Goal: Information Seeking & Learning: Learn about a topic

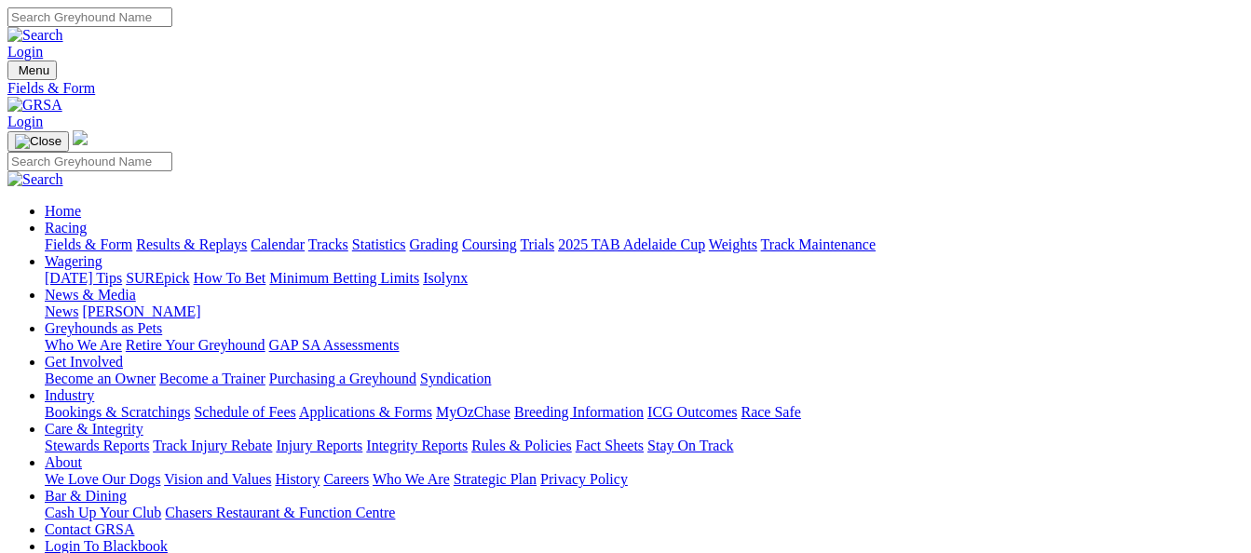
click at [201, 237] on link "Results & Replays" at bounding box center [191, 245] width 111 height 16
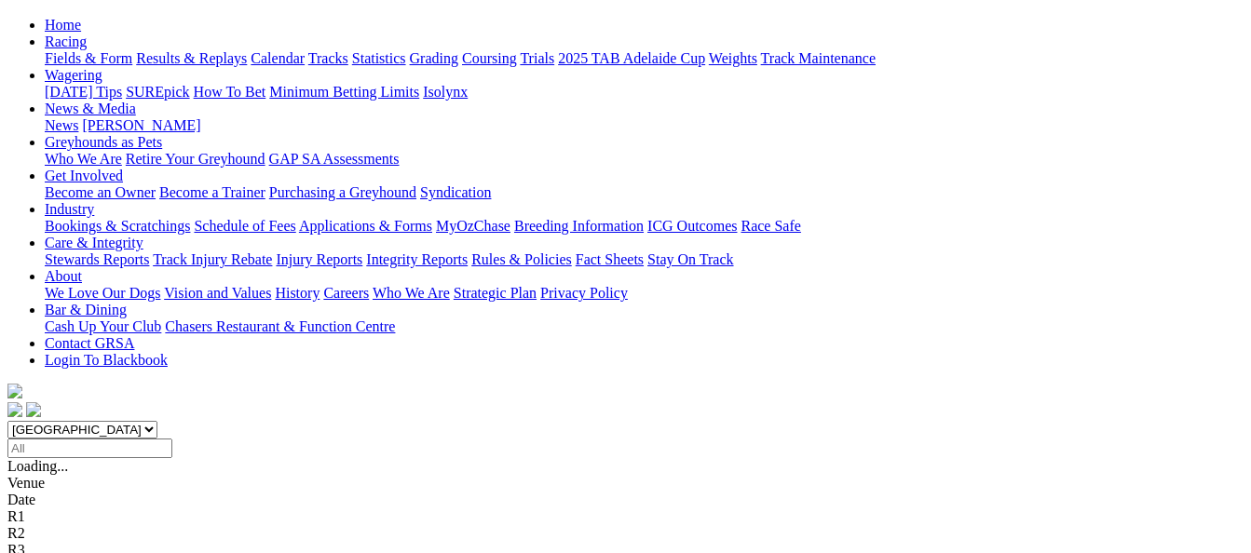
scroll to position [280, 0]
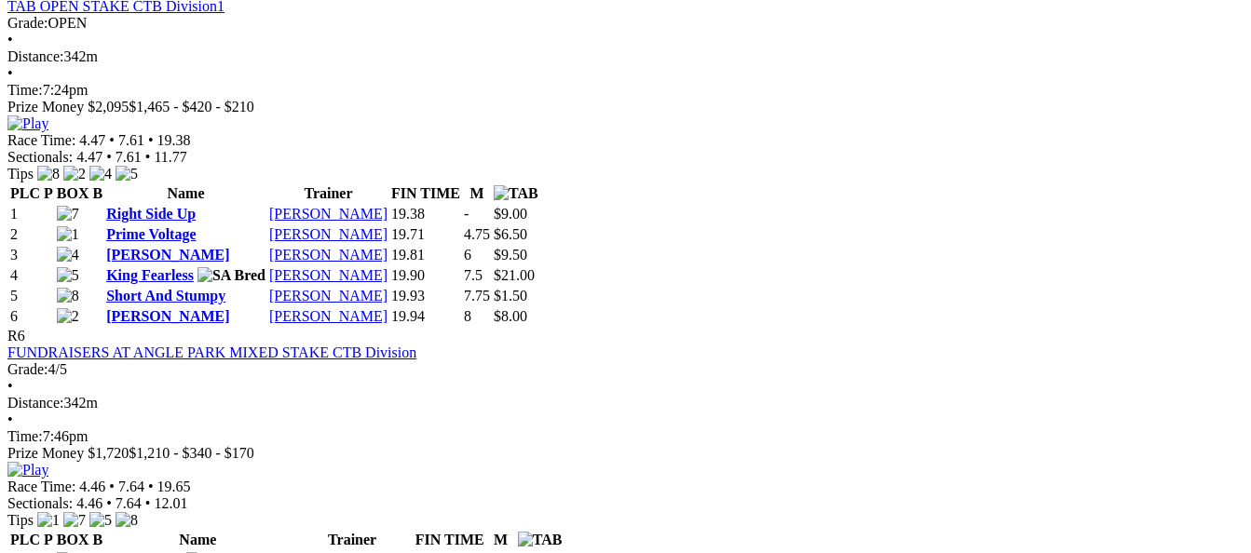
scroll to position [2330, 0]
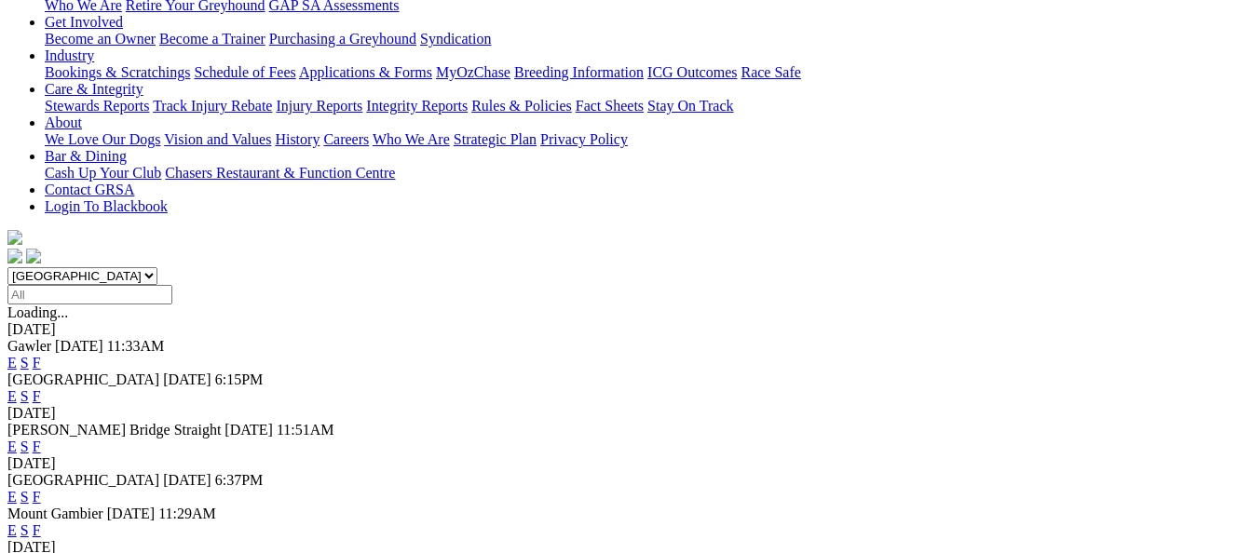
scroll to position [373, 0]
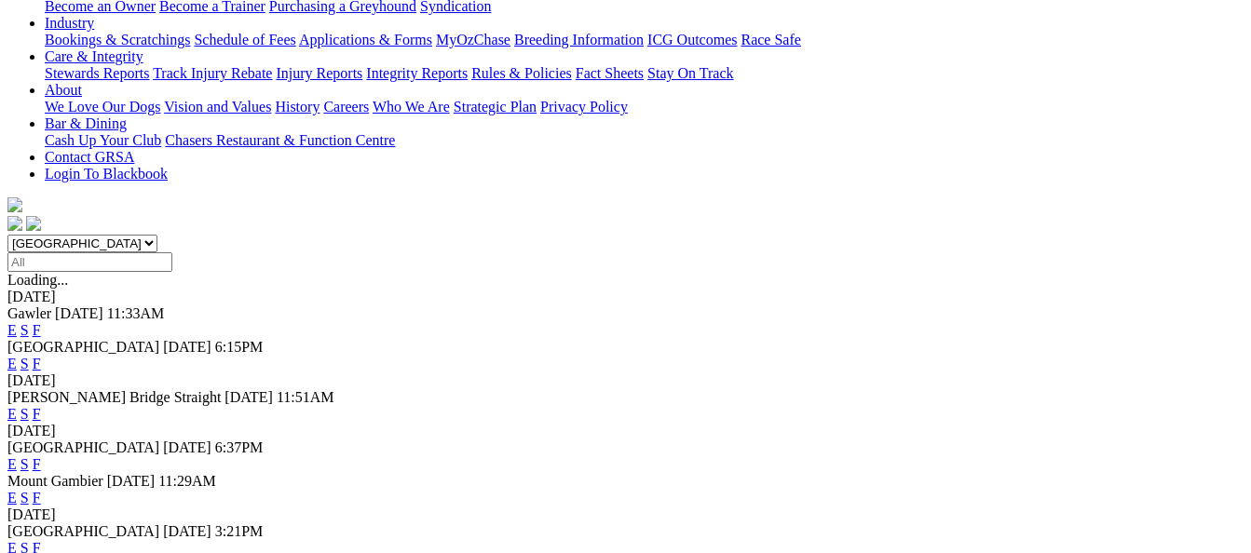
click at [41, 457] on link "F" at bounding box center [37, 465] width 8 height 16
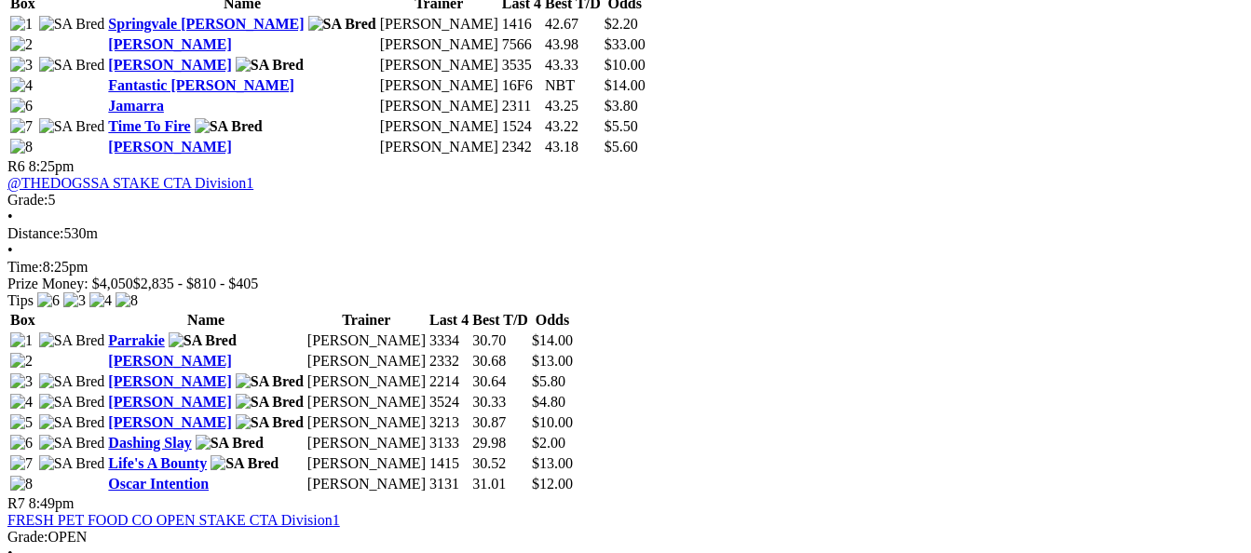
scroll to position [2423, 0]
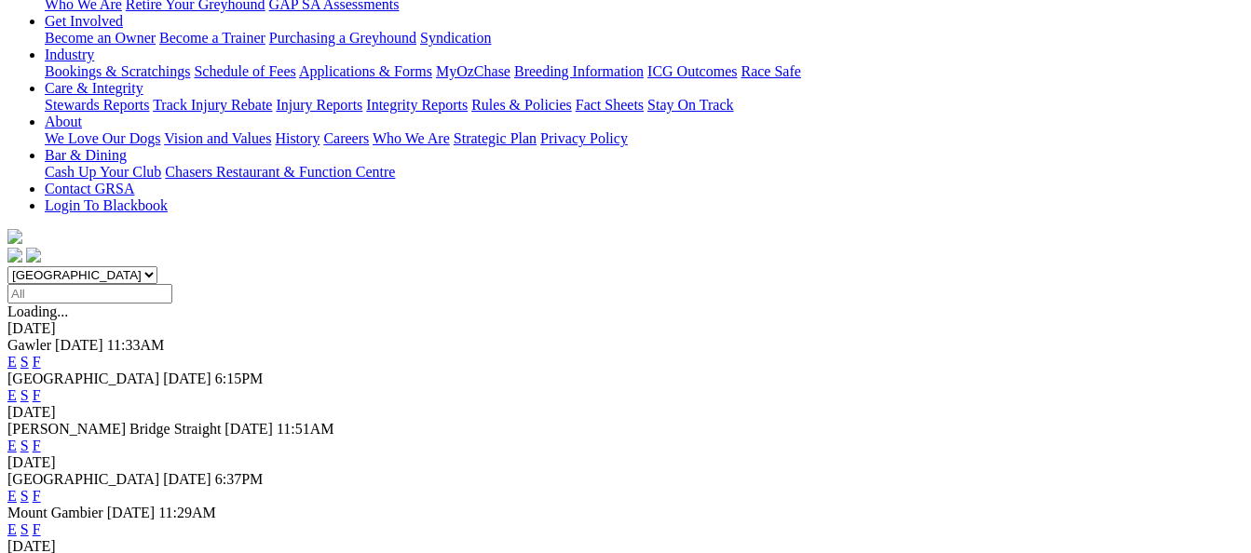
scroll to position [373, 0]
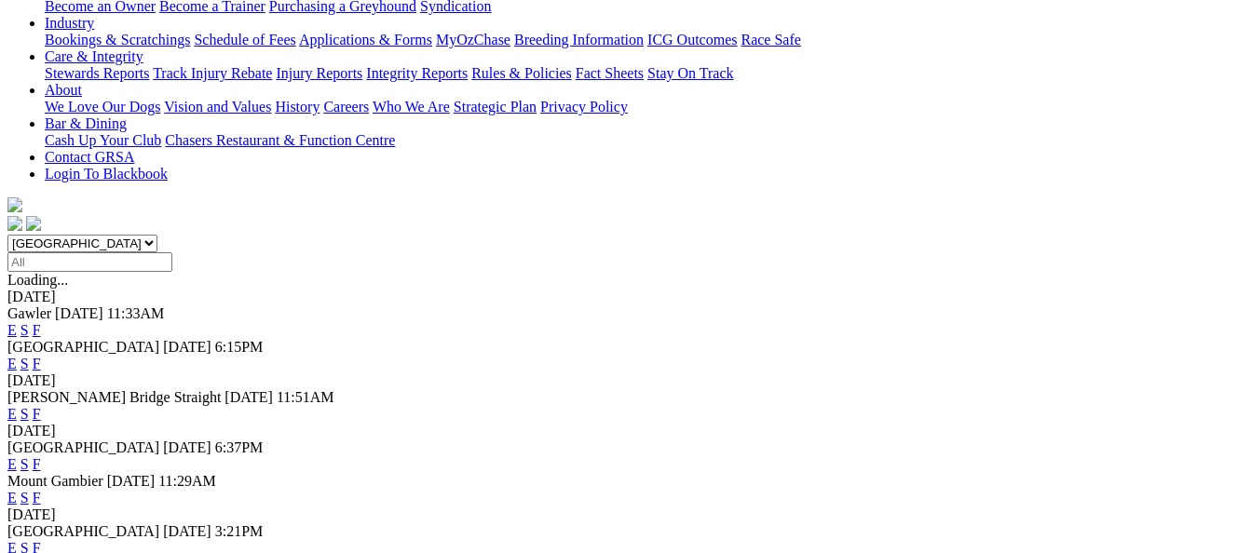
click at [17, 457] on link "E" at bounding box center [11, 465] width 9 height 16
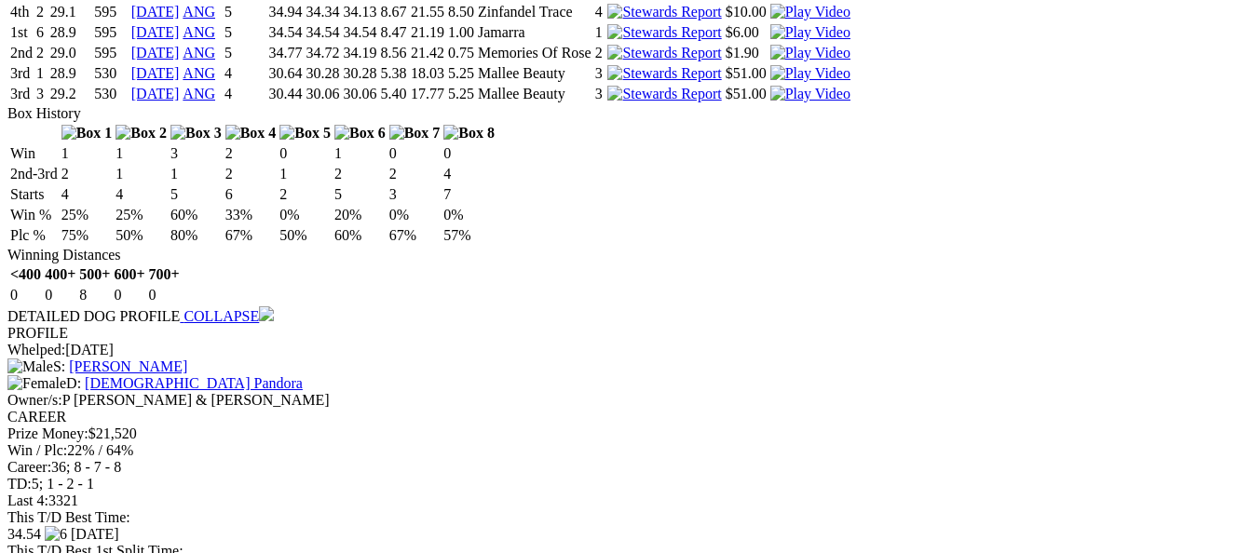
scroll to position [2143, 0]
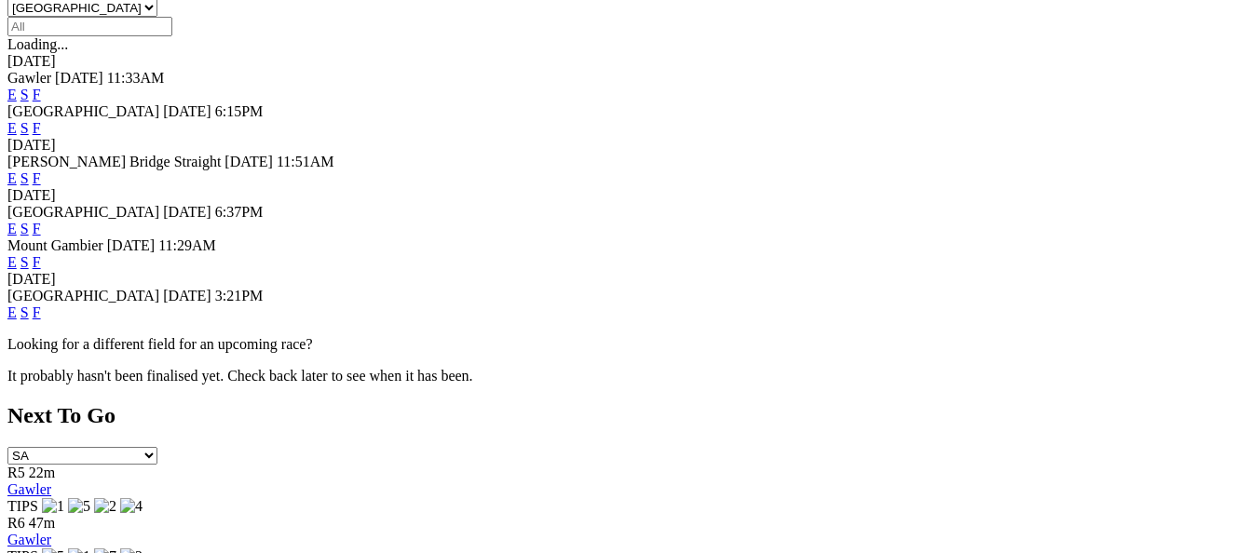
scroll to position [652, 0]
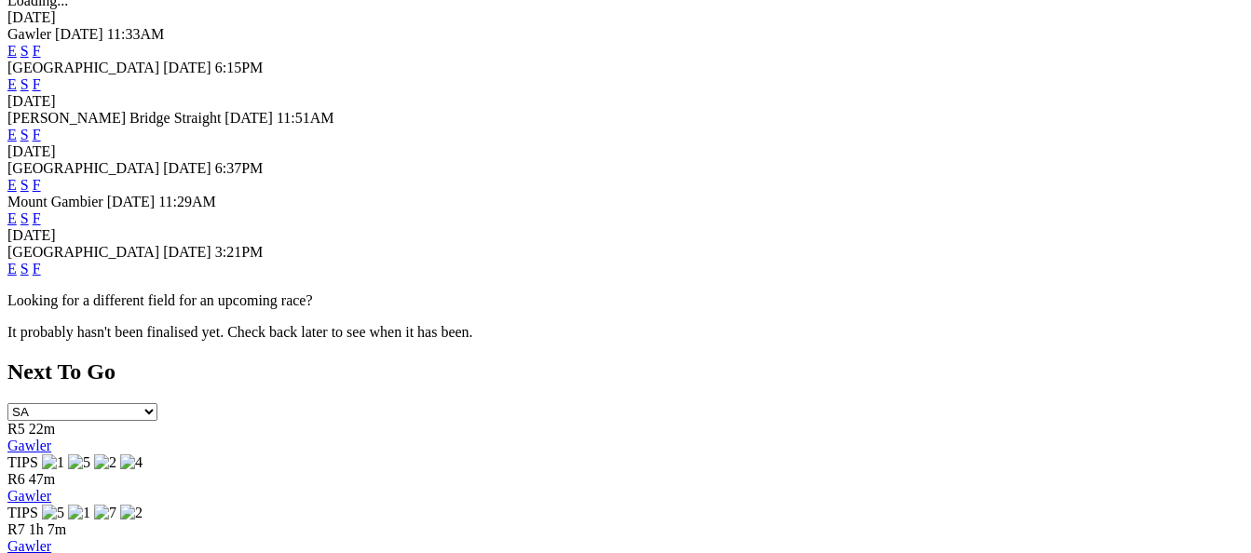
click at [41, 261] on link "F" at bounding box center [37, 269] width 8 height 16
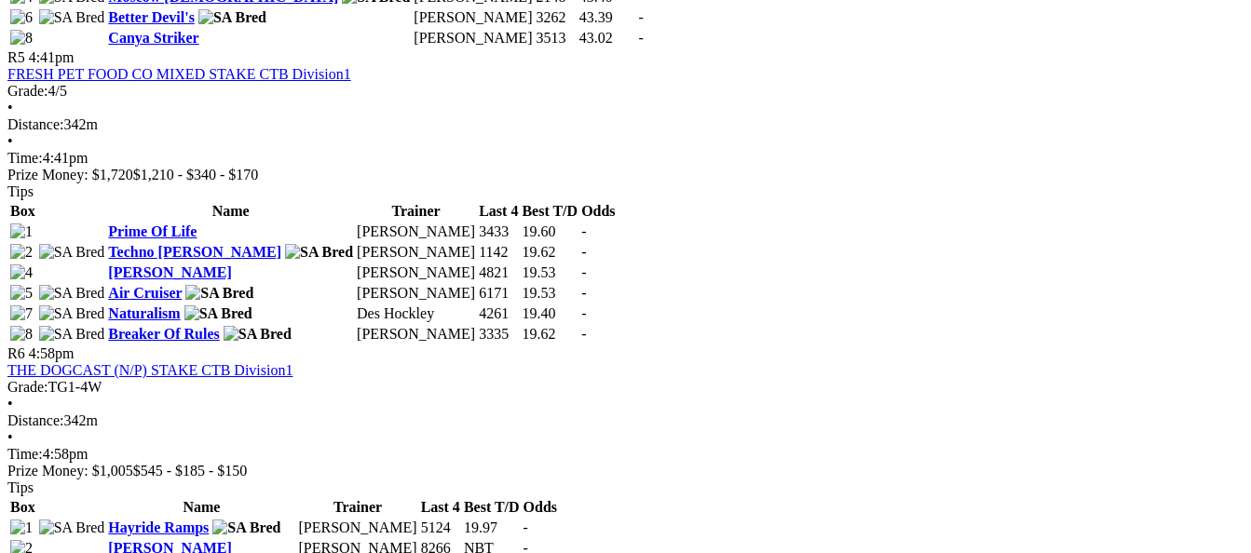
scroll to position [2143, 0]
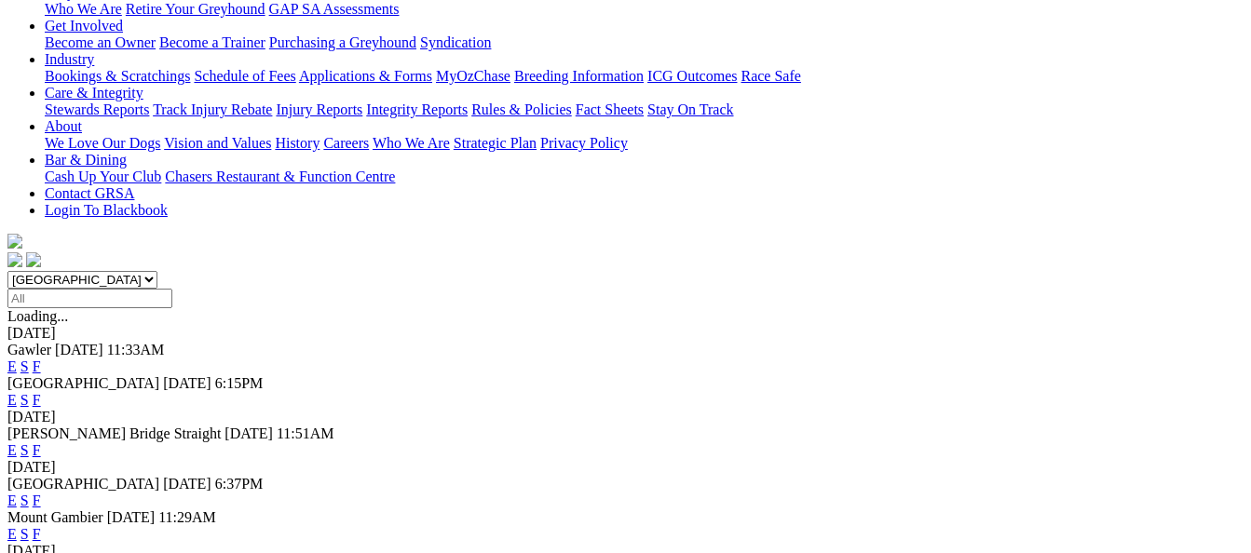
scroll to position [280, 0]
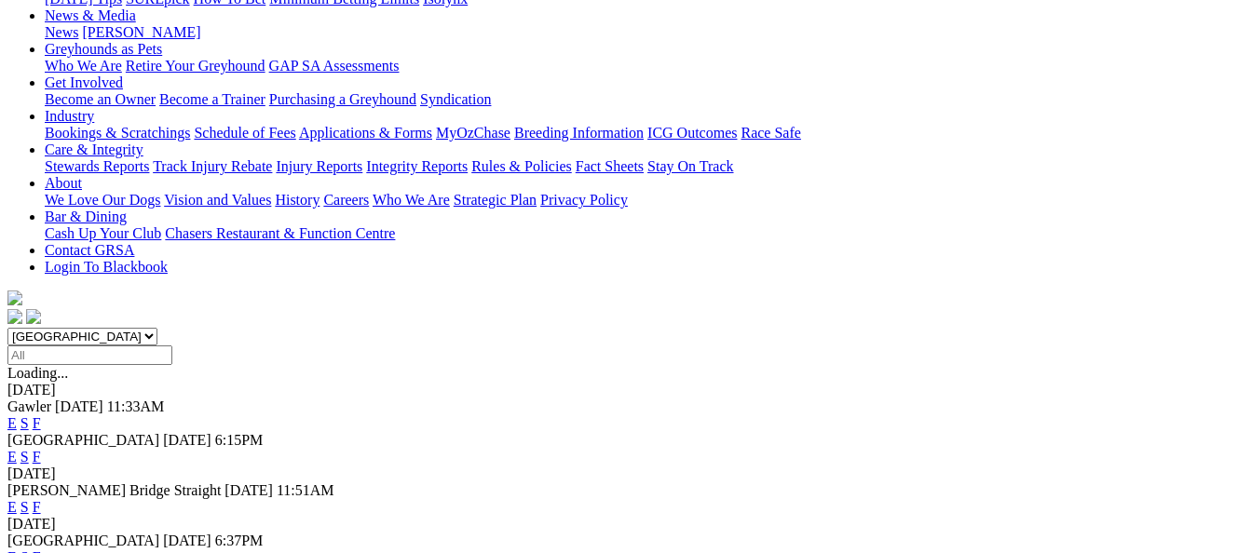
click at [41, 499] on link "F" at bounding box center [37, 507] width 8 height 16
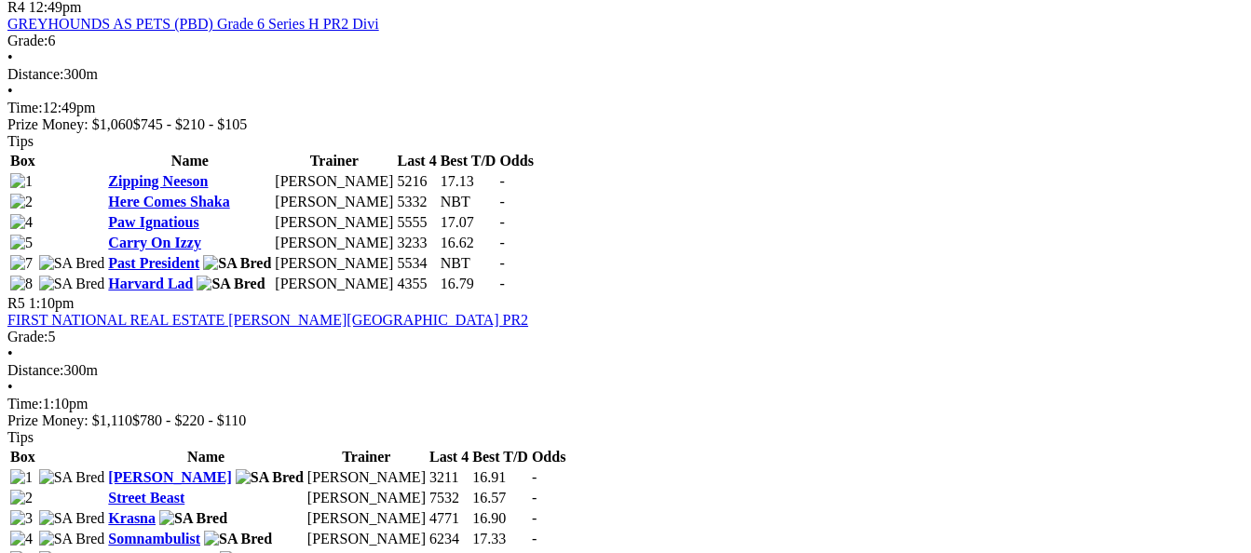
scroll to position [1677, 0]
